Goal: Task Accomplishment & Management: Use online tool/utility

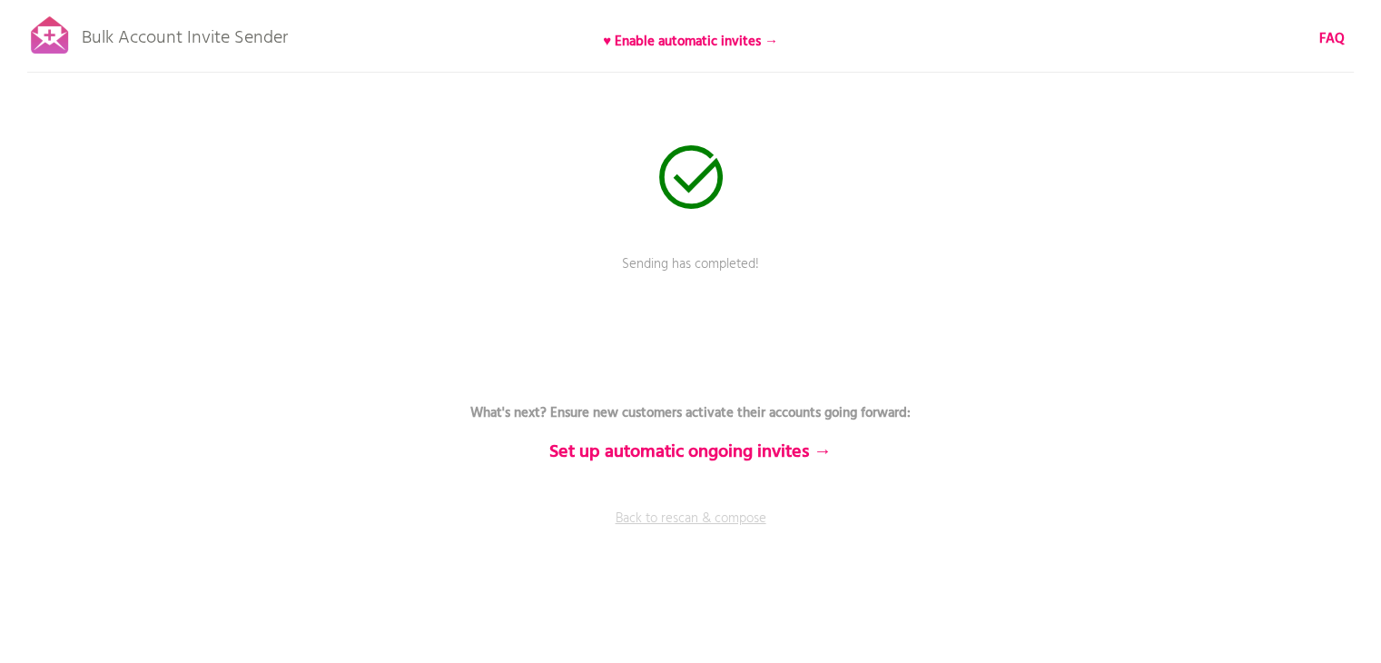
click at [683, 516] on link "Back to rescan & compose" at bounding box center [691, 531] width 545 height 45
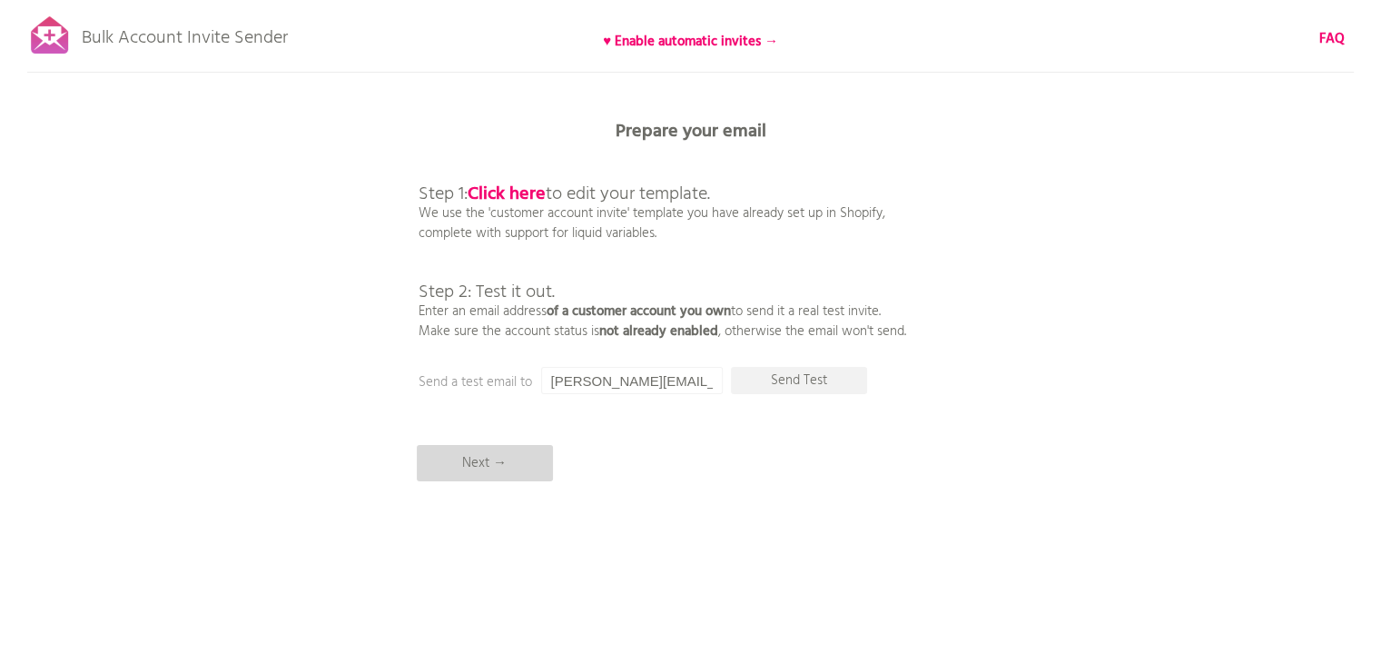
click at [455, 462] on p "Next →" at bounding box center [485, 463] width 136 height 36
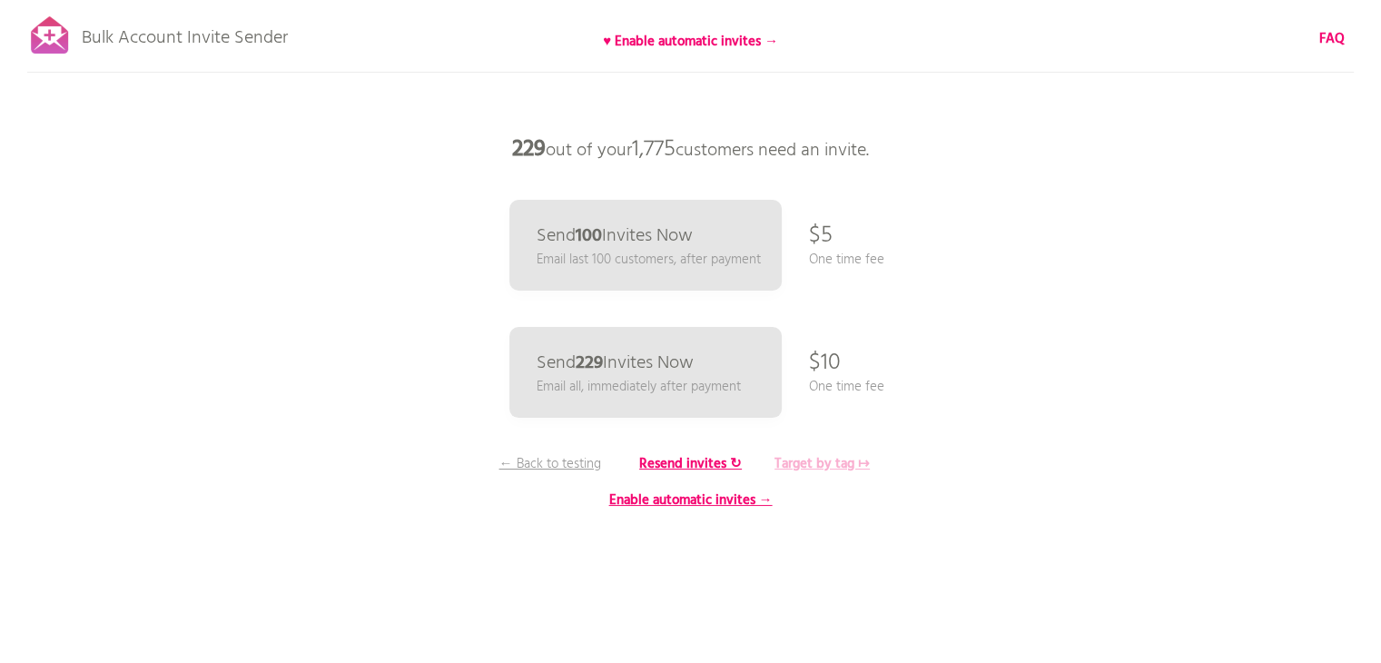
click at [813, 459] on b "Target by tag ↦" at bounding box center [822, 464] width 95 height 22
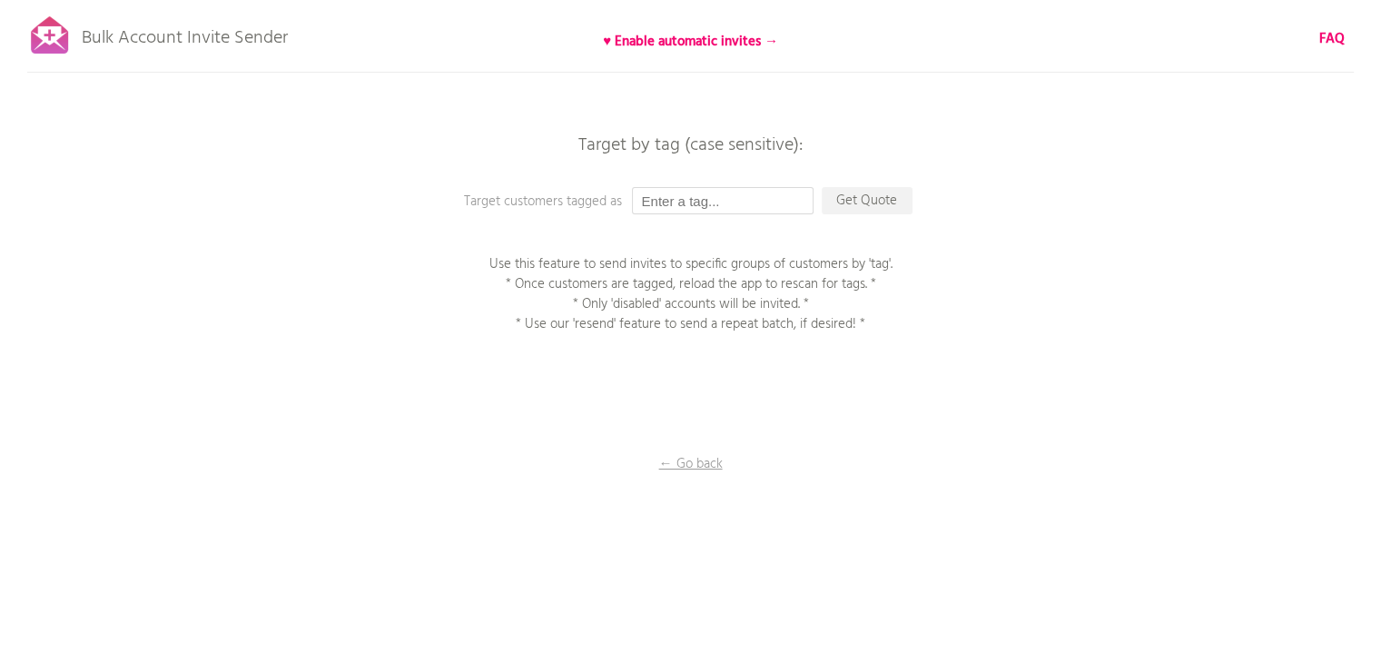
click at [687, 193] on input "text" at bounding box center [723, 200] width 182 height 27
click at [868, 204] on p "Get Quote" at bounding box center [867, 200] width 91 height 27
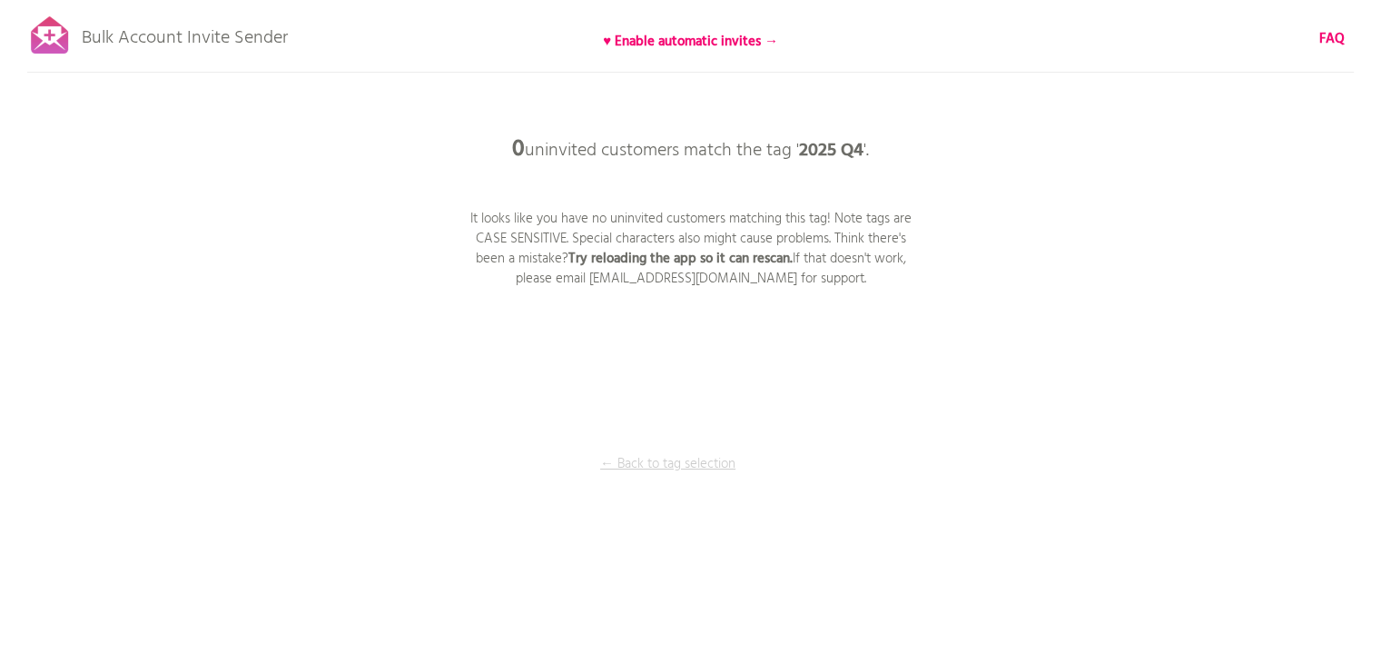
click at [679, 458] on p "← Back to tag selection" at bounding box center [668, 464] width 136 height 20
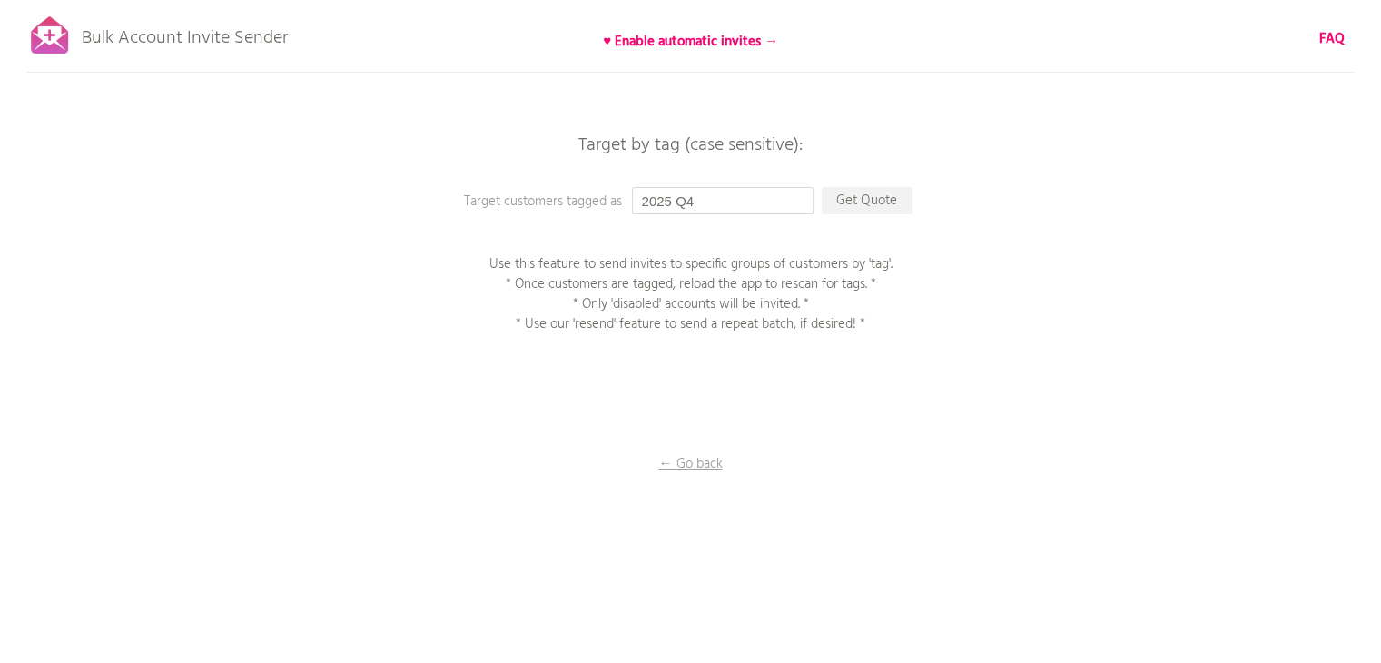
click at [677, 197] on input "2025 Q4" at bounding box center [723, 200] width 182 height 27
type input "2025Q4"
click at [884, 203] on p "Get Quote" at bounding box center [867, 200] width 91 height 27
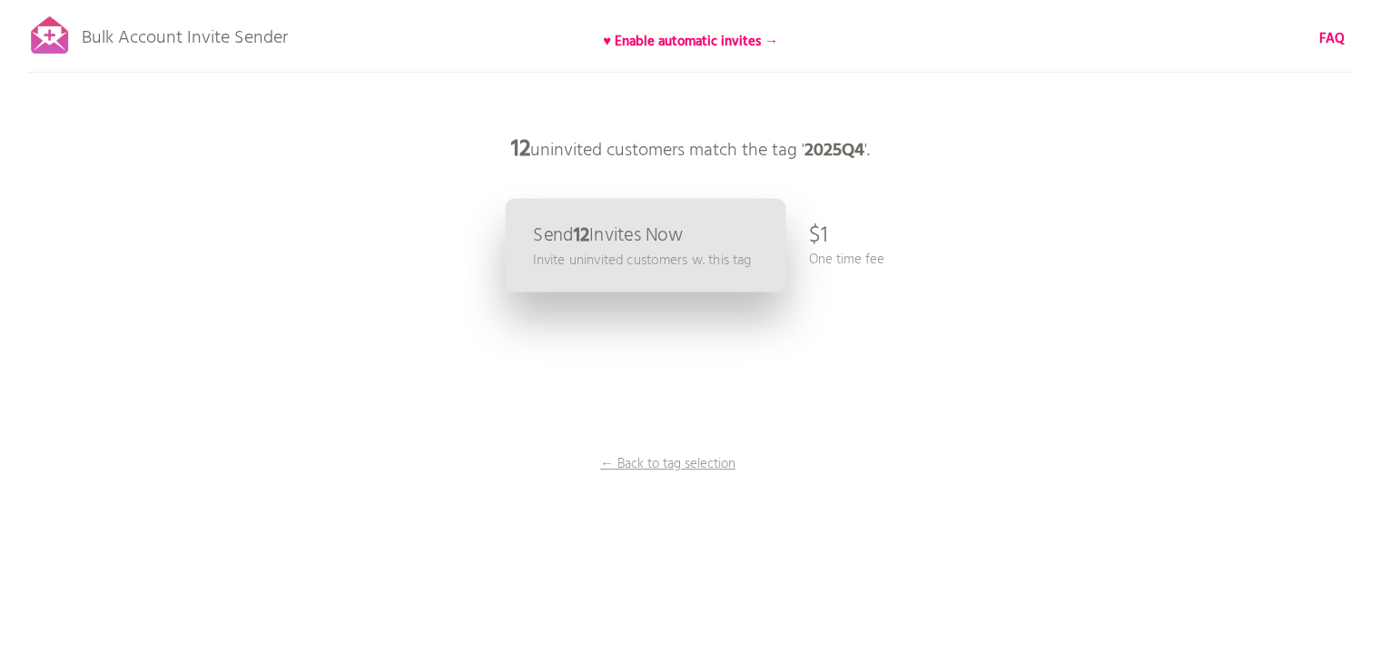
click at [643, 253] on p "Invite uninvited customers w. this tag" at bounding box center [642, 260] width 218 height 21
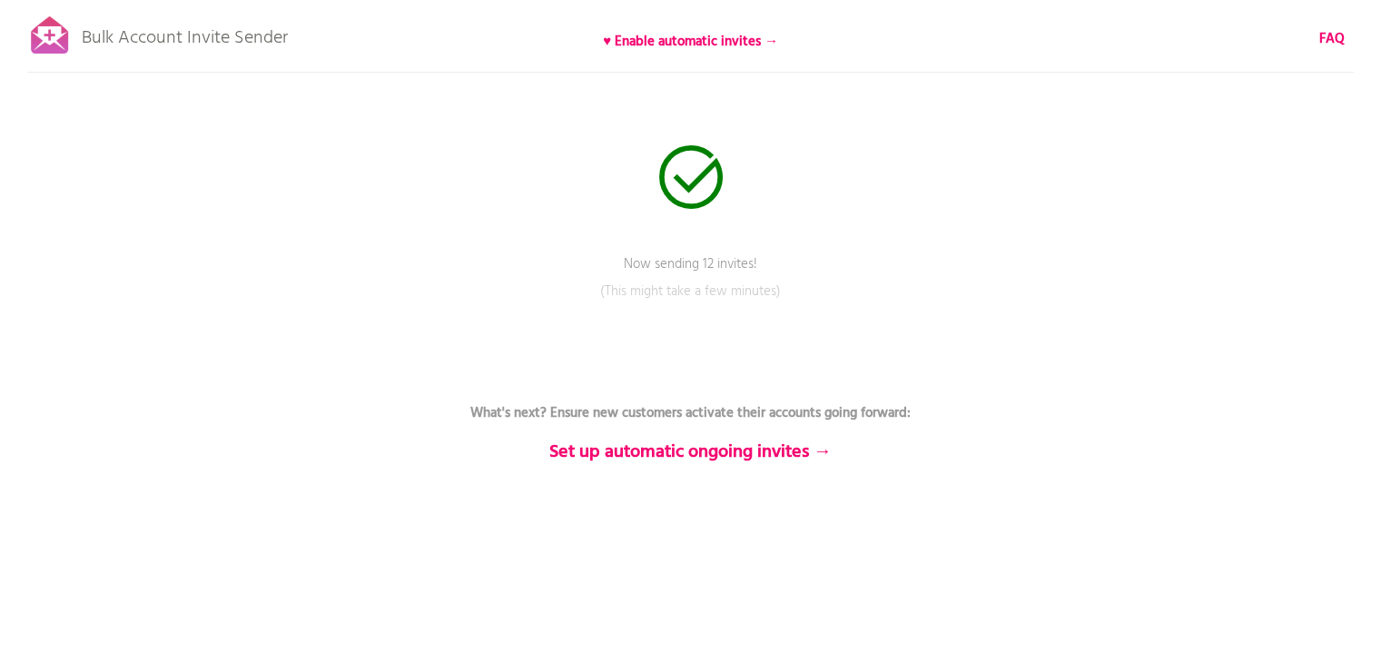
click at [1047, 393] on div "Bulk Account Invite Sender ♥ Enable automatic invites → FAQ Now sending 12 invi…" at bounding box center [690, 318] width 1381 height 636
